Goal: Information Seeking & Learning: Find specific page/section

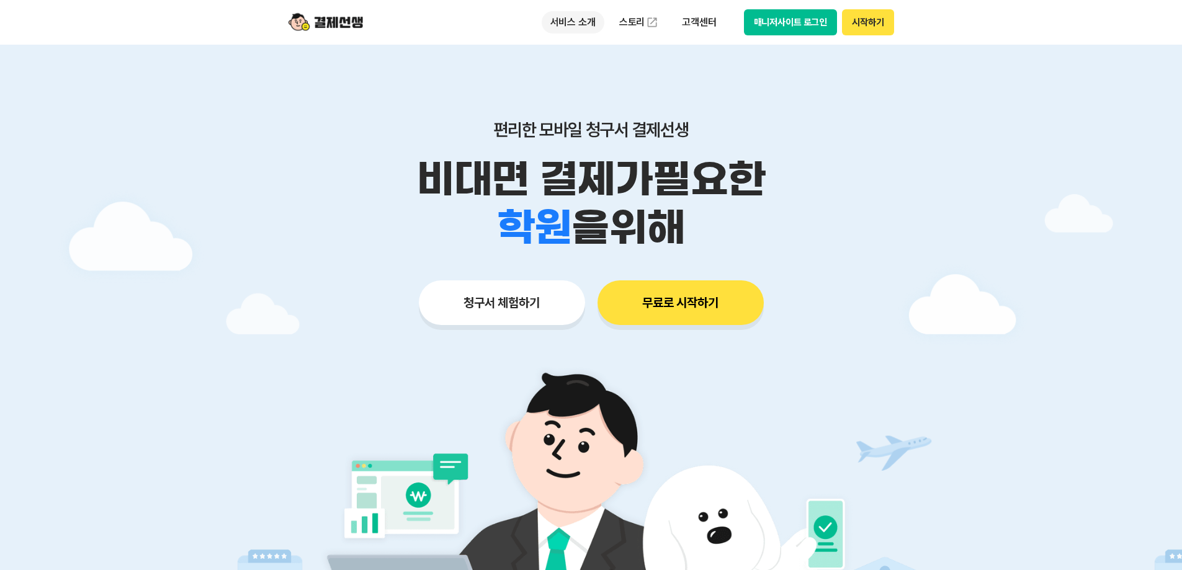
click at [579, 18] on p "서비스 소개" at bounding box center [573, 22] width 63 height 22
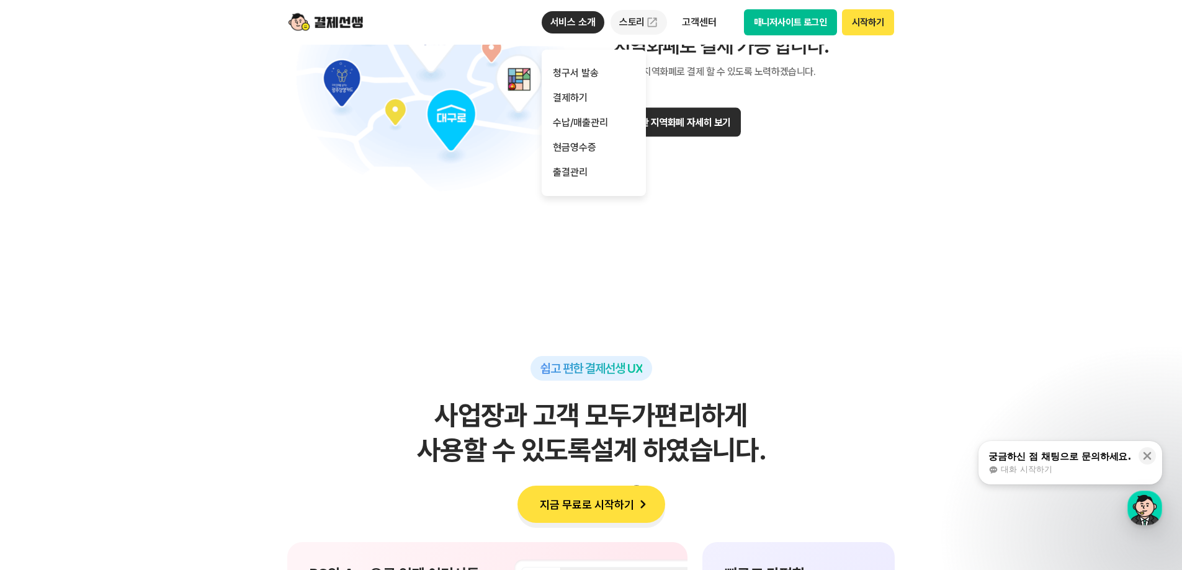
scroll to position [8064, 0]
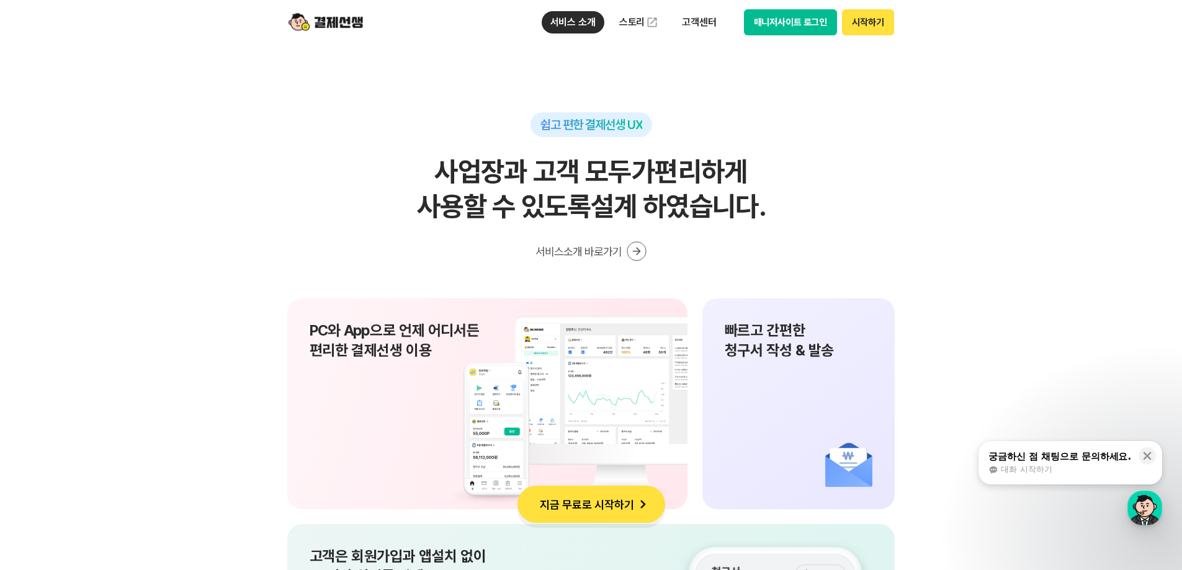
click at [651, 502] on button "지금 무료로 시작하기" at bounding box center [591, 504] width 148 height 37
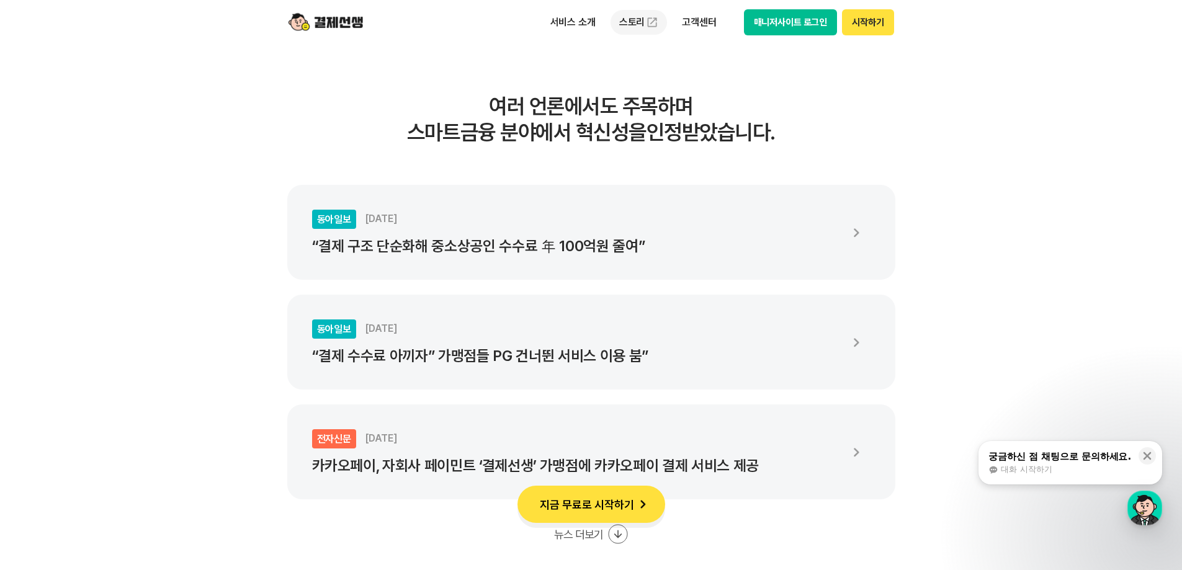
scroll to position [1923, 0]
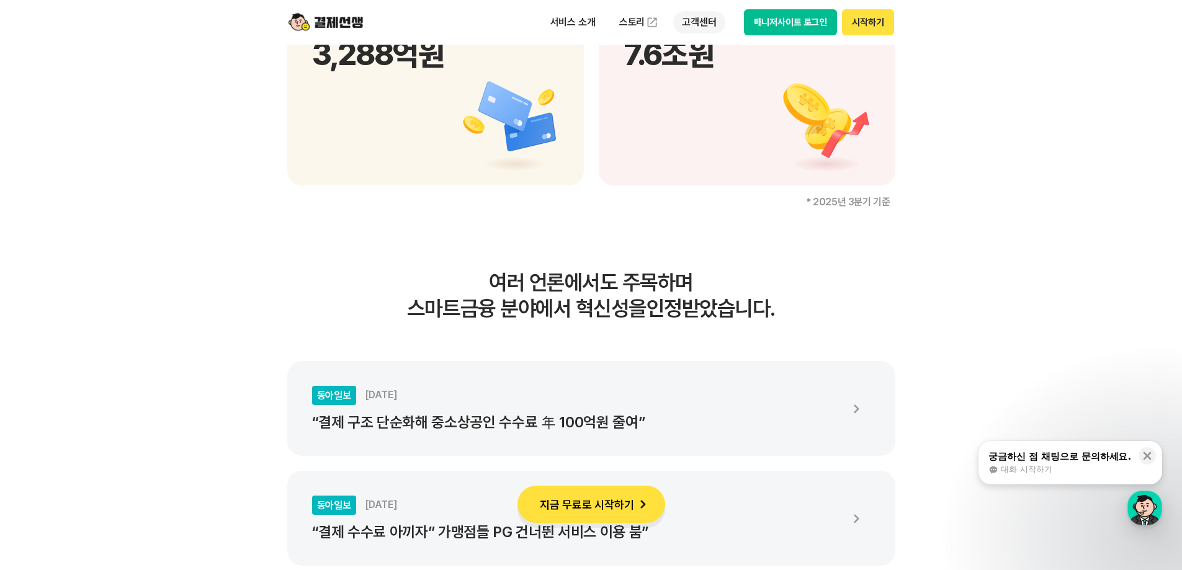
click at [688, 25] on p "고객센터" at bounding box center [698, 22] width 51 height 22
click at [721, 78] on link "자주 묻는 질문" at bounding box center [725, 73] width 104 height 25
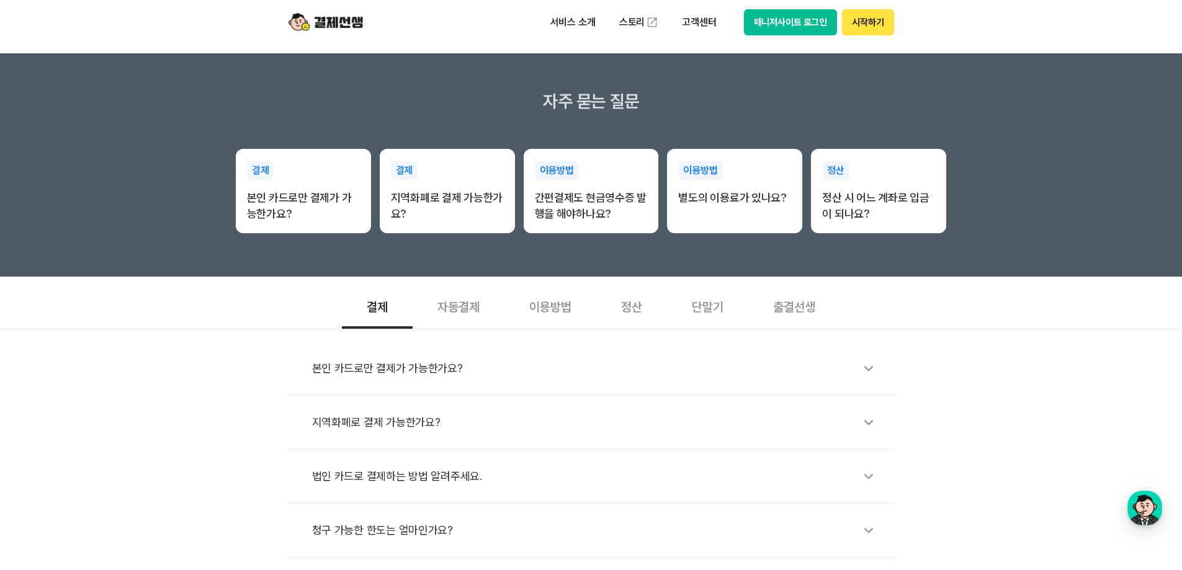
scroll to position [186, 0]
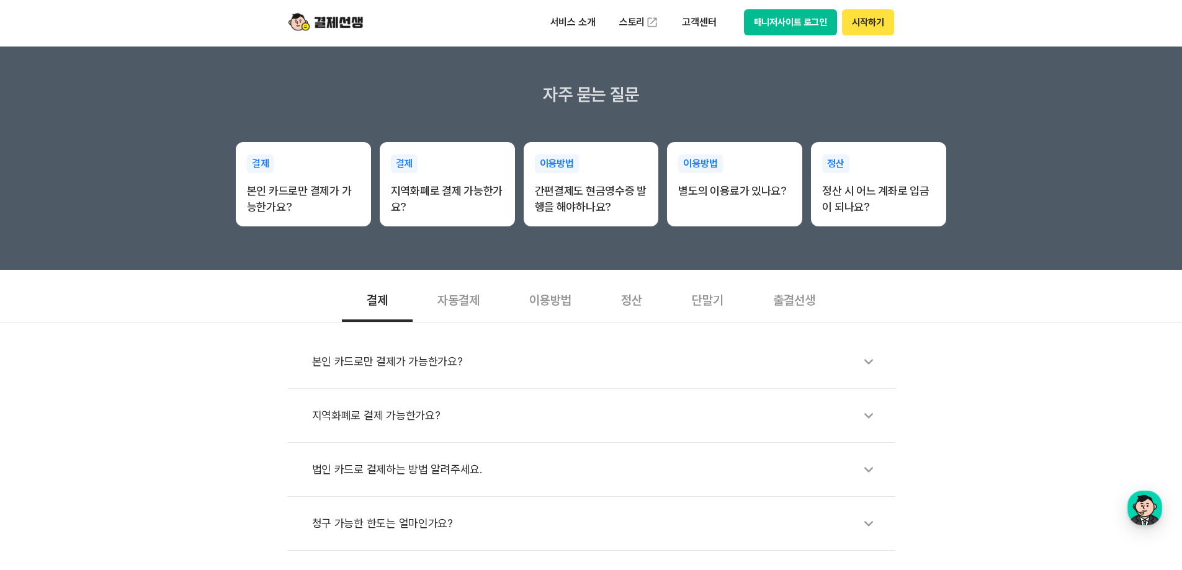
click at [553, 364] on div "본인 카드로만 결제가 가능한가요?" at bounding box center [597, 361] width 571 height 29
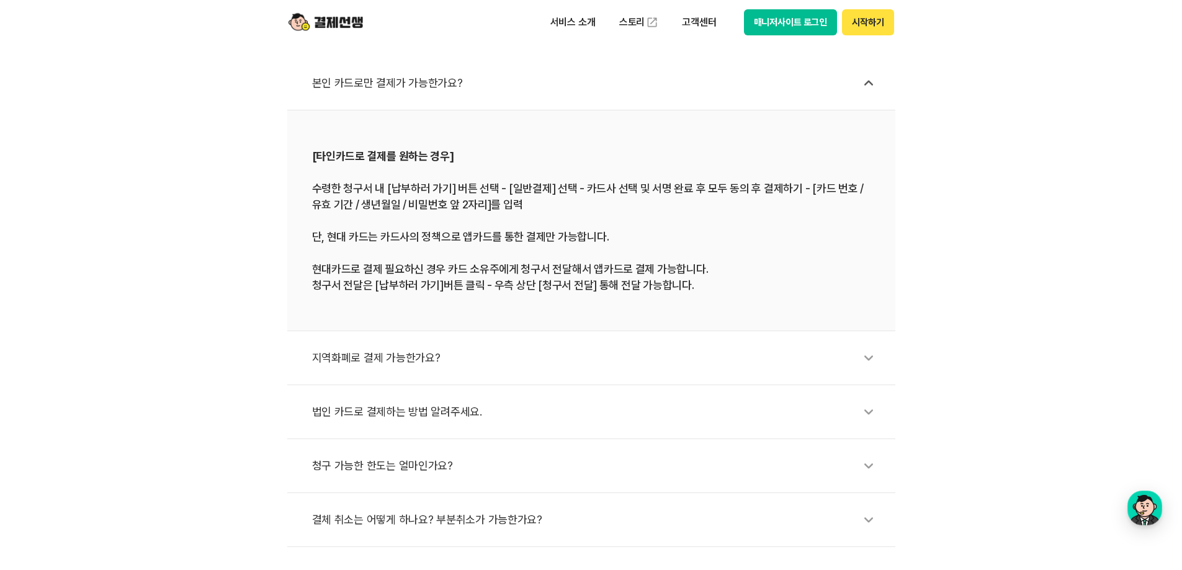
scroll to position [496, 0]
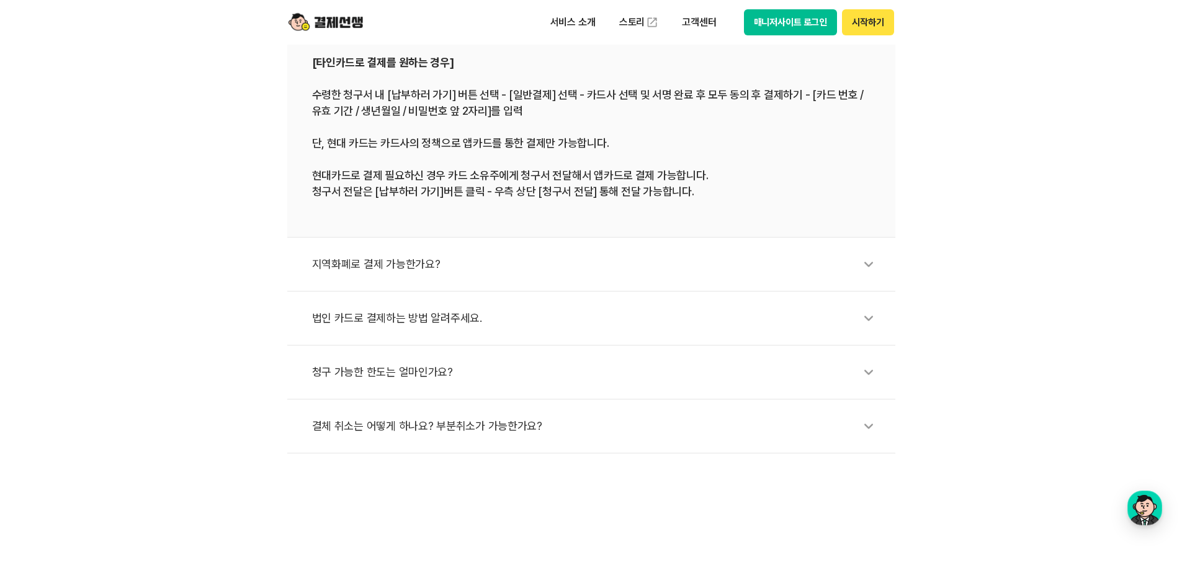
click at [488, 385] on div "청구 가능한 한도는 얼마인가요?" at bounding box center [597, 372] width 571 height 29
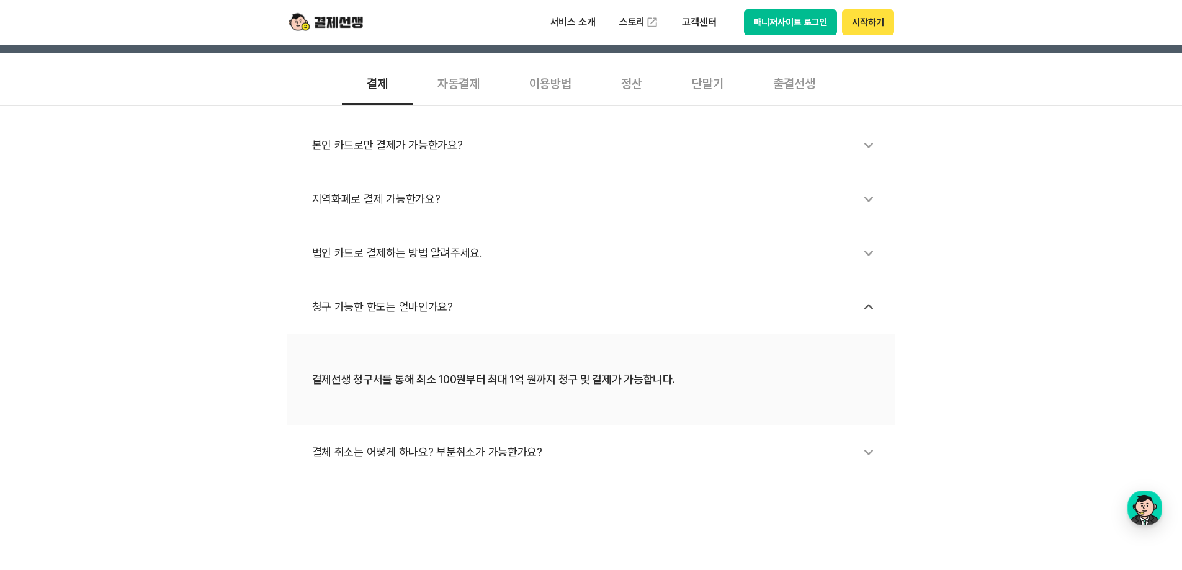
scroll to position [0, 0]
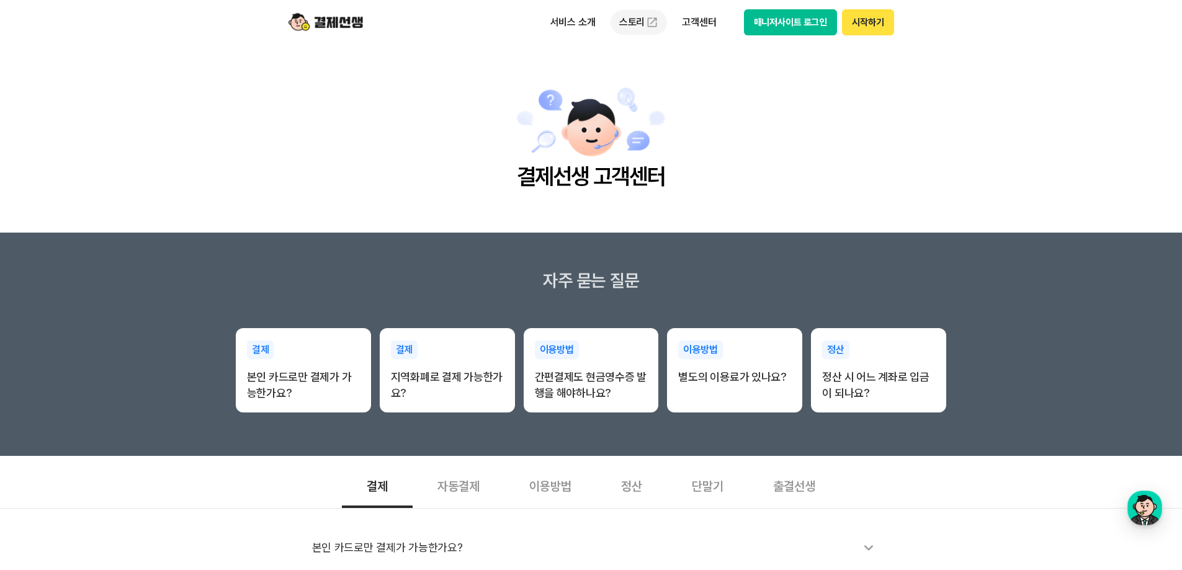
click at [624, 20] on link "스토리" at bounding box center [638, 22] width 57 height 25
